Goal: Information Seeking & Learning: Learn about a topic

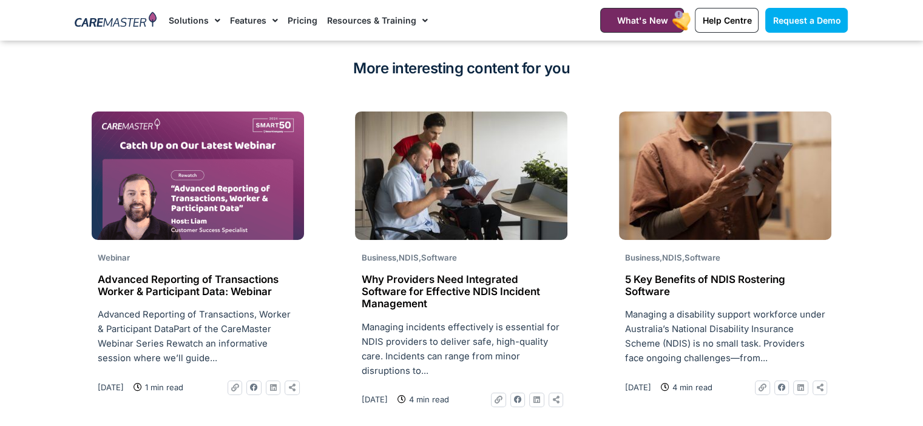
scroll to position [4125, 0]
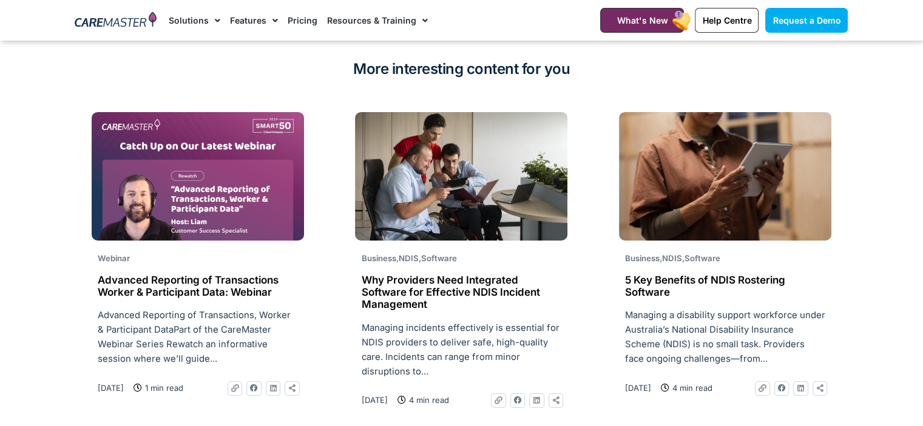
click at [392, 275] on h2 "Why Providers Need Integrated Software for Effective NDIS Incident Management" at bounding box center [461, 292] width 200 height 37
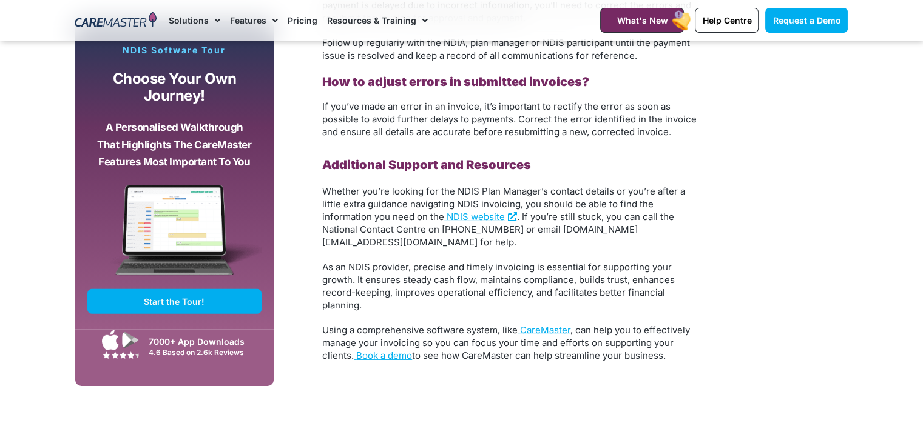
scroll to position [3700, 0]
click at [446, 220] on span "NDIS website" at bounding box center [475, 218] width 58 height 12
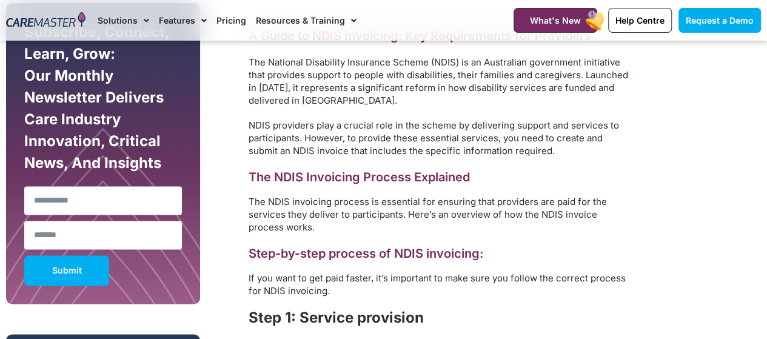
scroll to position [546, 0]
